Goal: Task Accomplishment & Management: Manage account settings

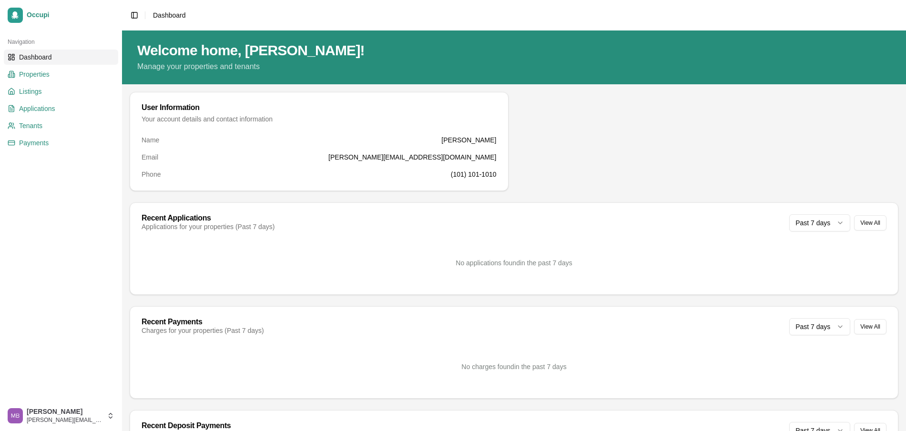
click at [597, 89] on div "Welcome home, [PERSON_NAME]! Manage your properties and tenants User Informatio…" at bounding box center [514, 319] width 784 height 576
click at [598, 186] on div "User Information Your account details and contact information Name [PERSON_NAME…" at bounding box center [514, 141] width 769 height 99
click at [53, 419] on html "Occupi Navigation Dashboard Properties Listings Applications Tenants Payments […" at bounding box center [453, 215] width 906 height 431
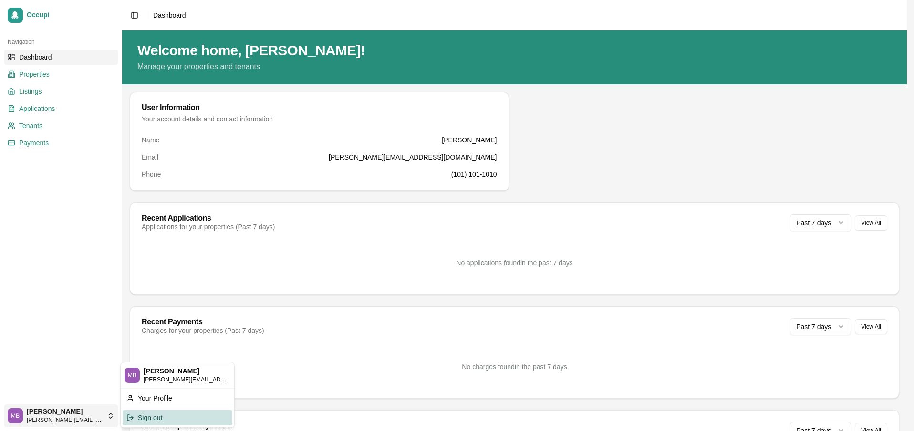
click at [163, 418] on div "Sign out" at bounding box center [178, 418] width 110 height 15
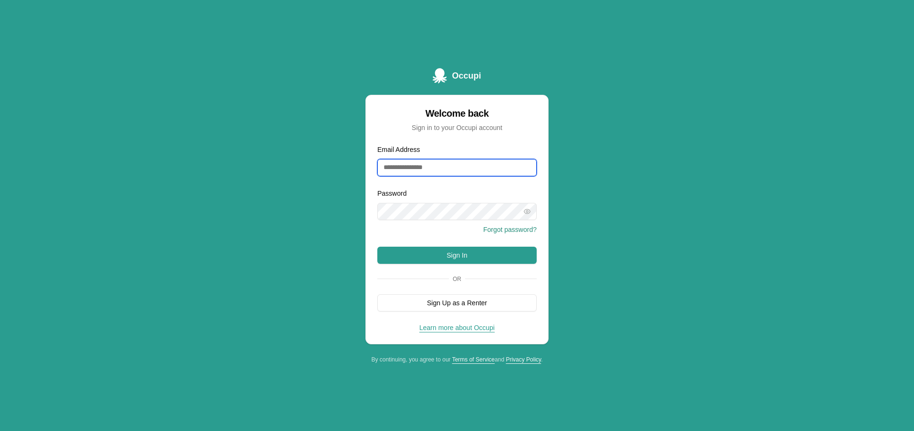
click at [423, 171] on input "Email Address" at bounding box center [456, 167] width 159 height 17
type input "**********"
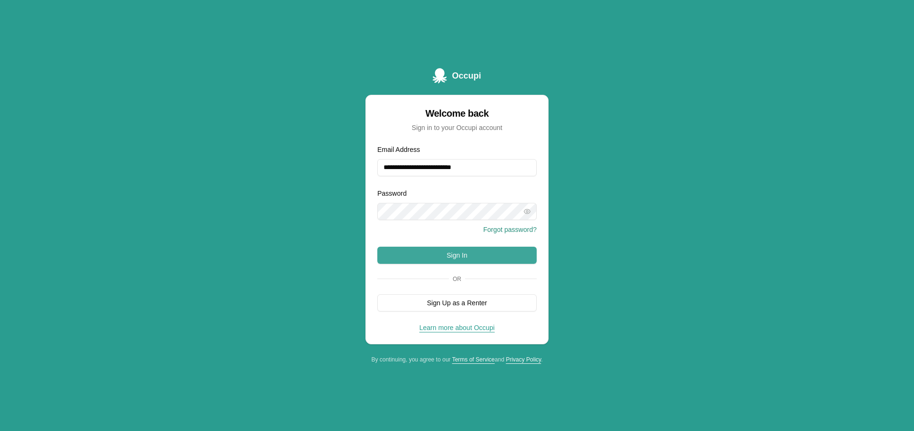
click at [479, 252] on button "Sign In" at bounding box center [456, 255] width 159 height 17
